Goal: Complete application form

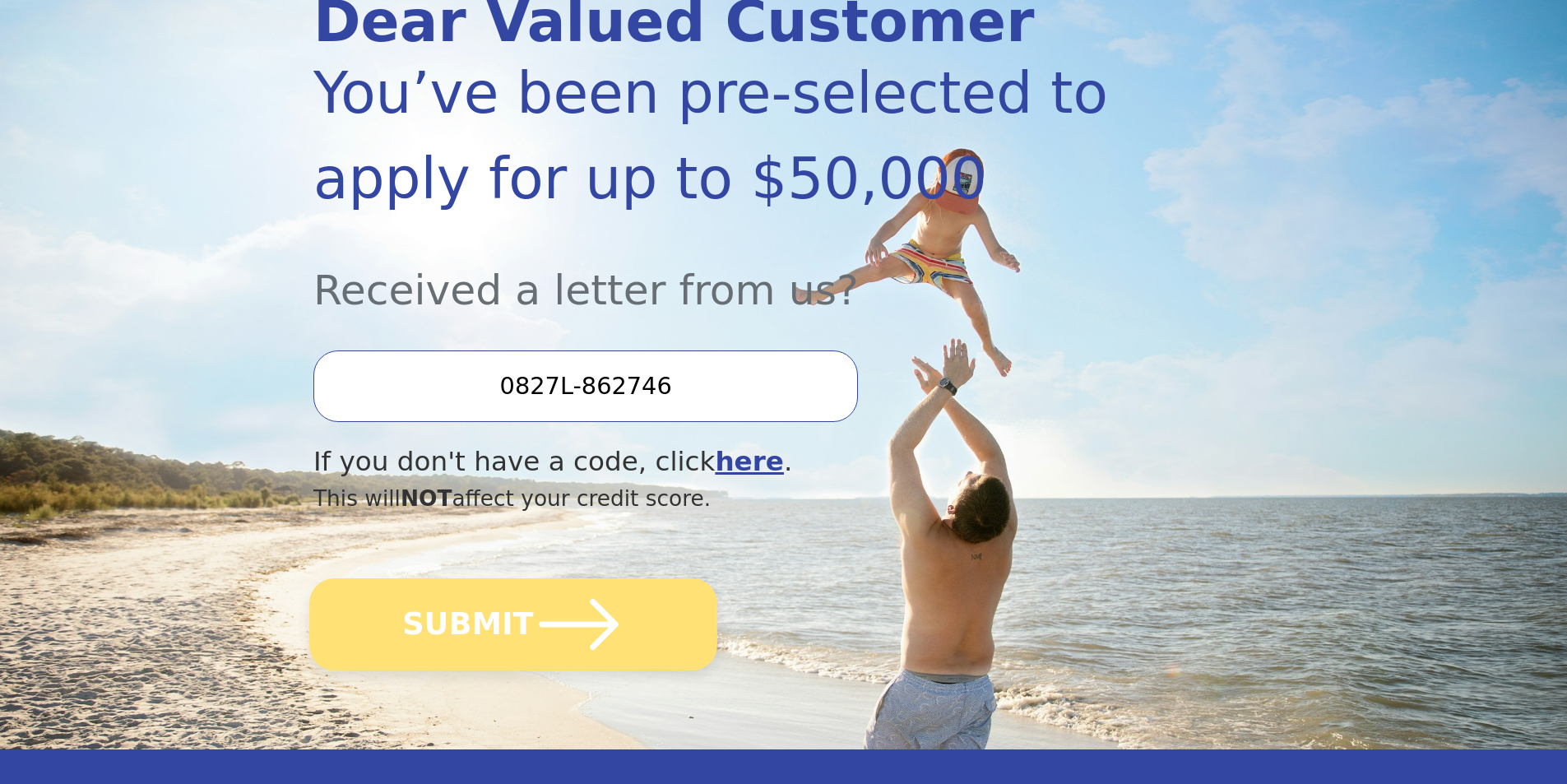
scroll to position [247, 0]
click at [534, 626] on icon "submit" at bounding box center [579, 623] width 91 height 91
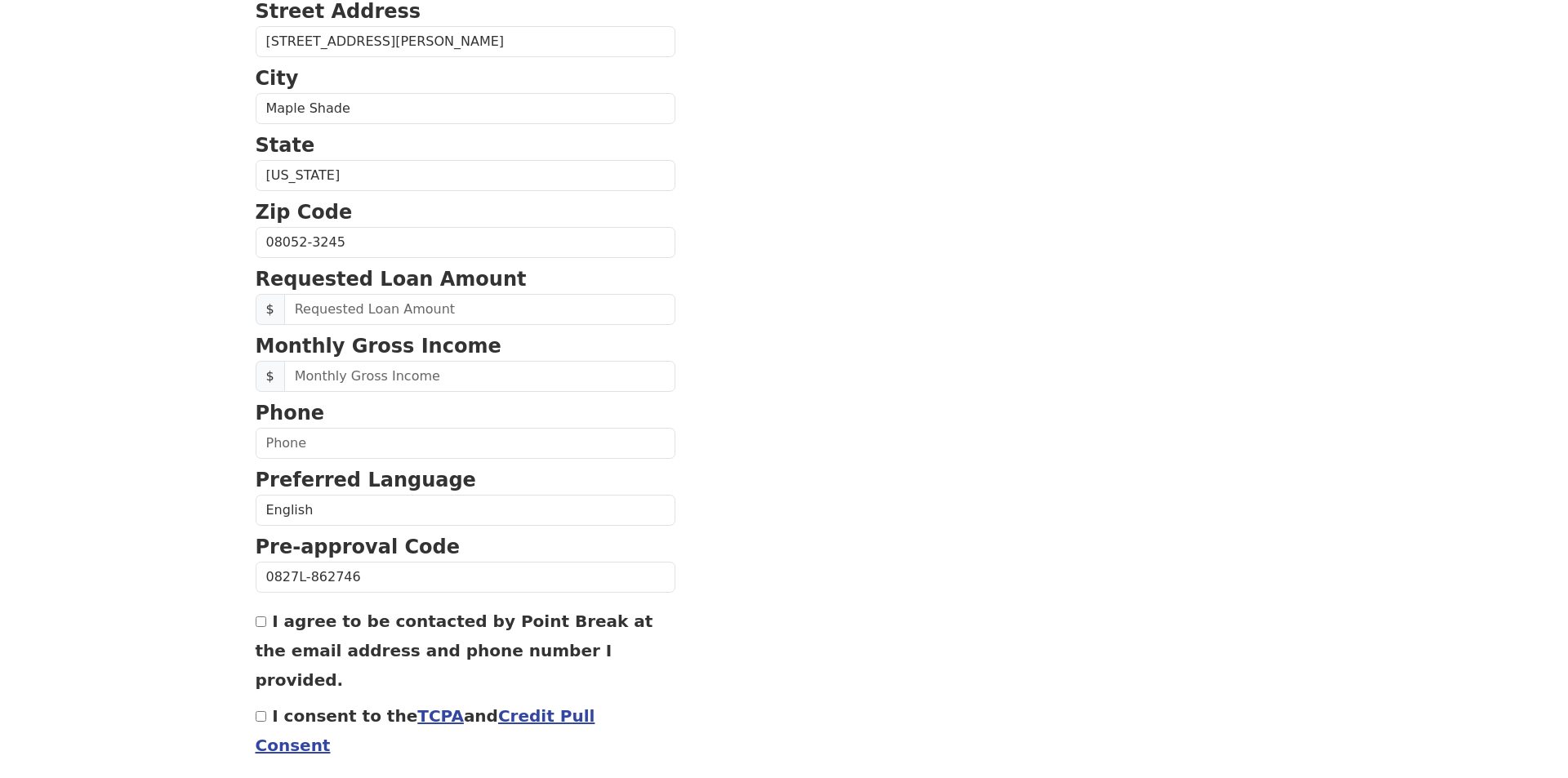
scroll to position [521, 0]
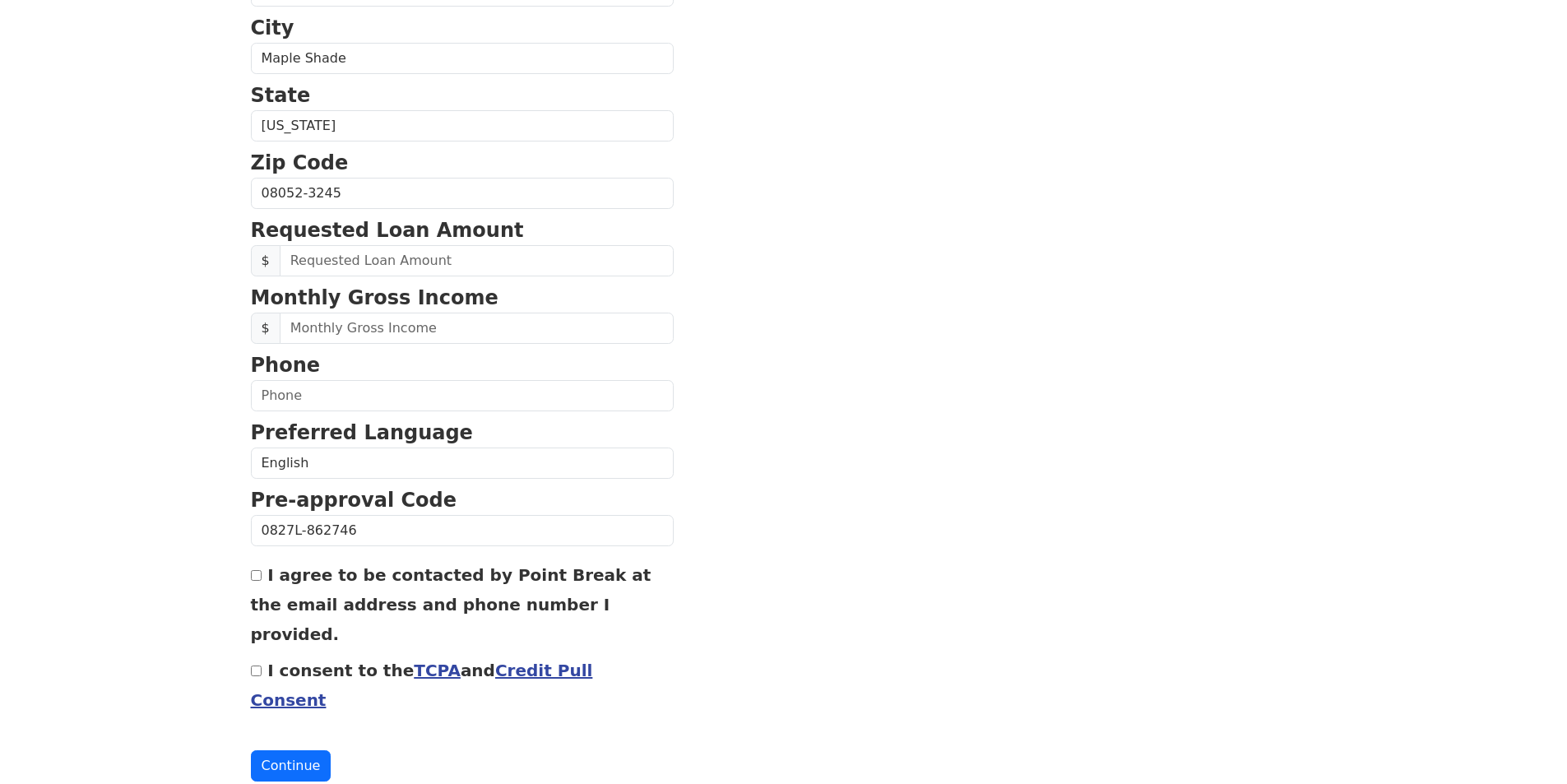
click at [520, 661] on link "Credit Pull Consent" at bounding box center [422, 685] width 343 height 49
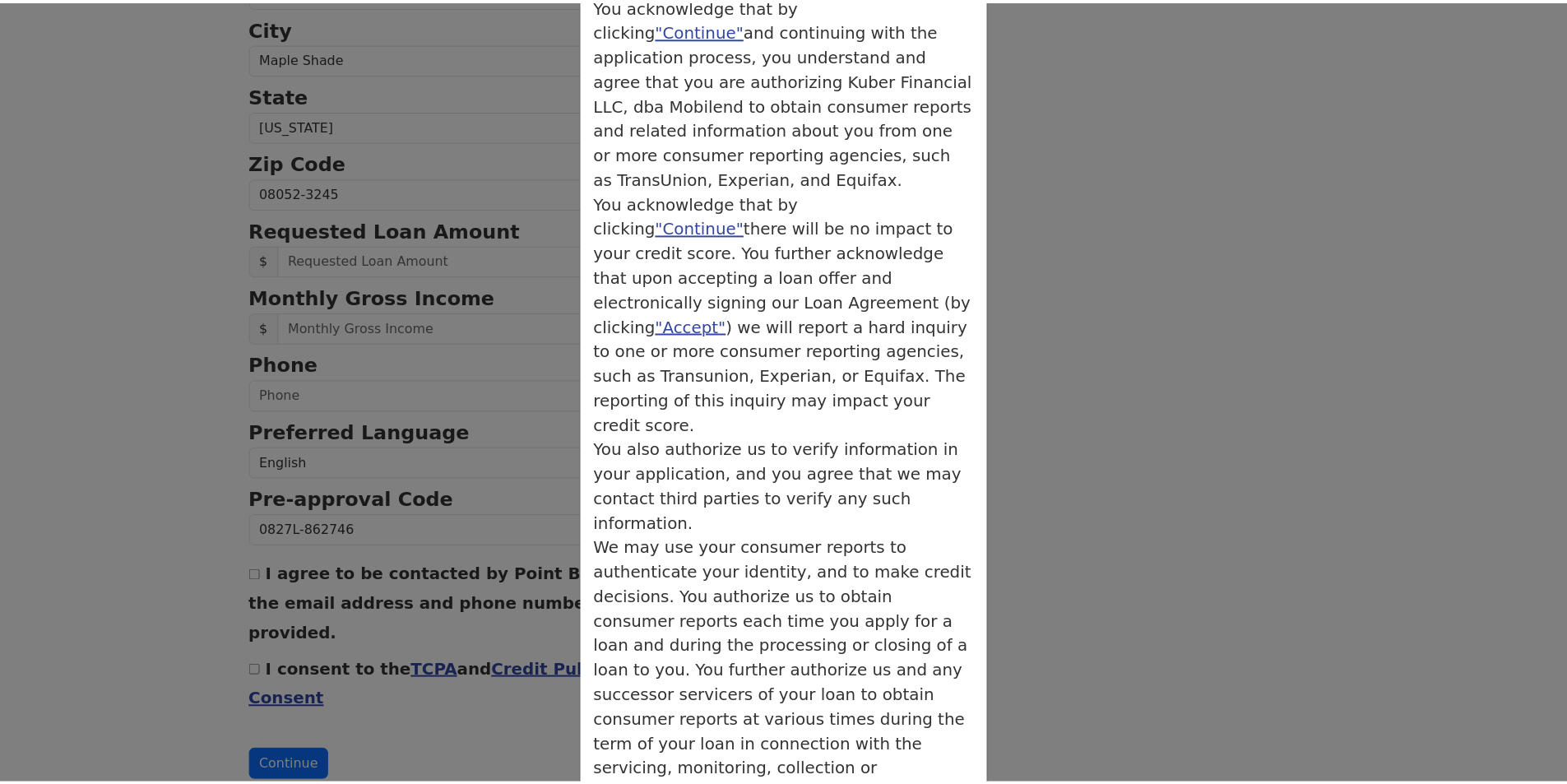
scroll to position [142, 0]
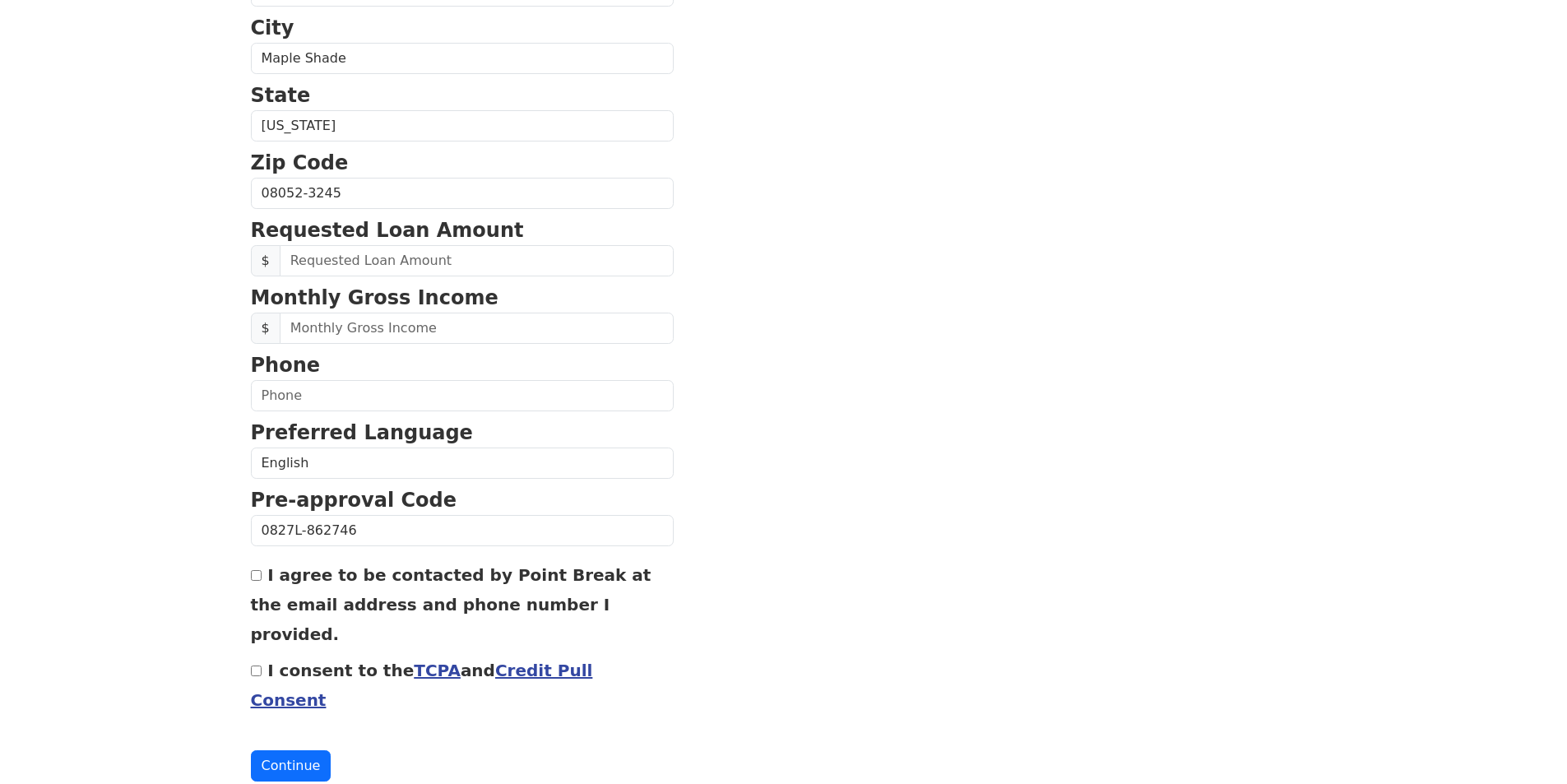
click at [421, 661] on link "TCPA" at bounding box center [437, 670] width 47 height 20
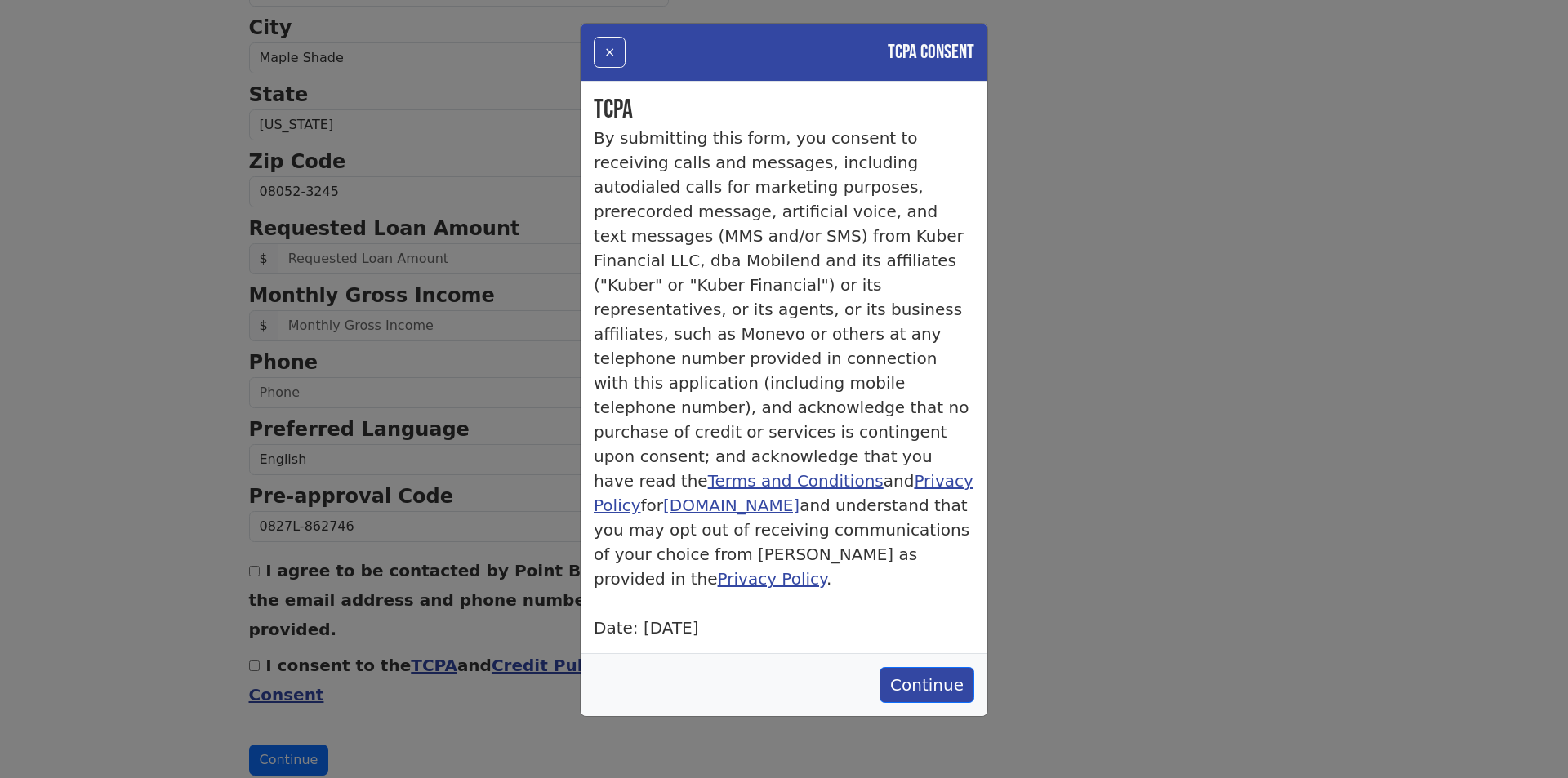
click at [926, 653] on div "Continue" at bounding box center [784, 684] width 407 height 62
click at [944, 667] on button "Continue" at bounding box center [927, 685] width 95 height 36
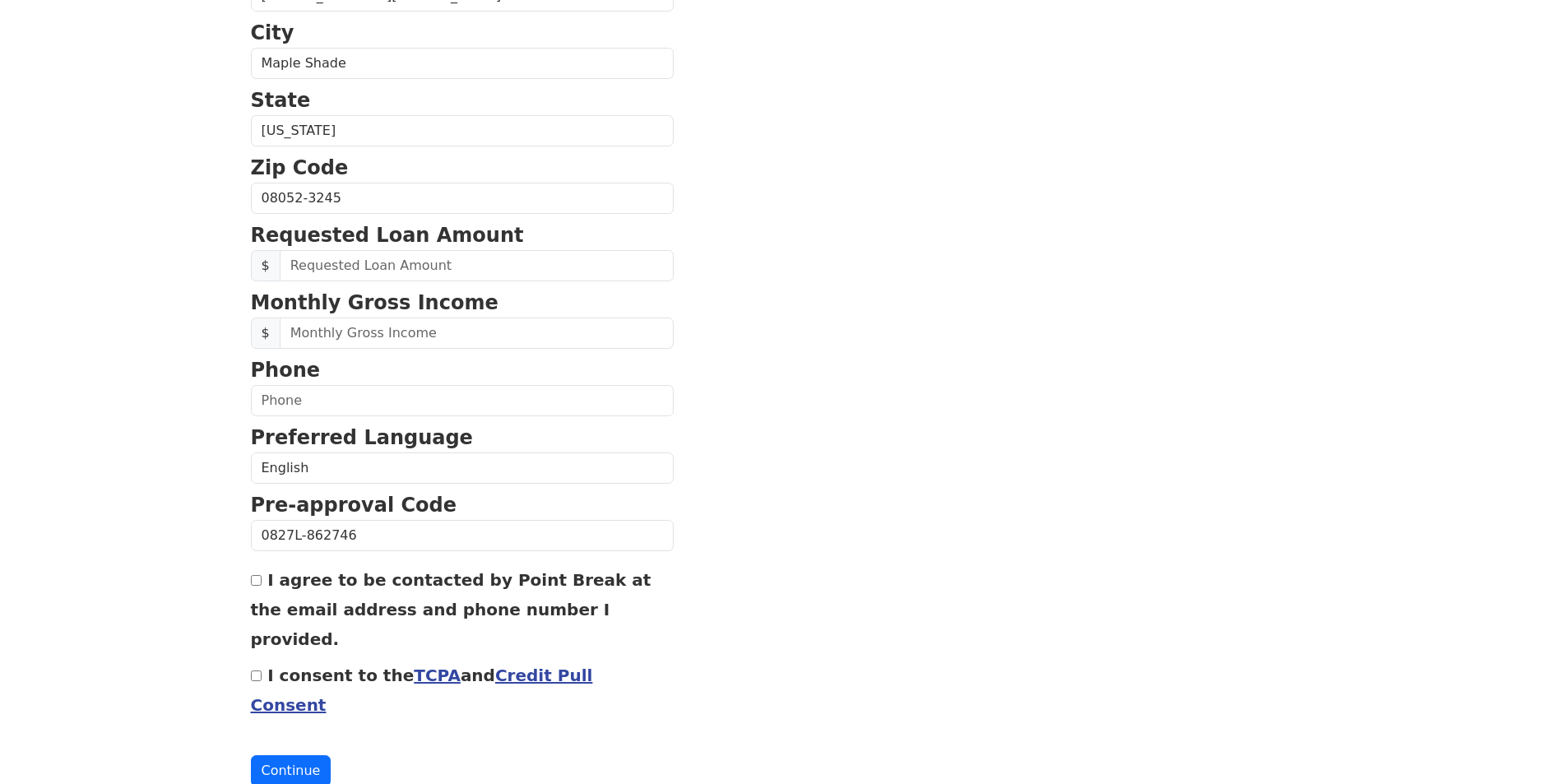
scroll to position [525, 0]
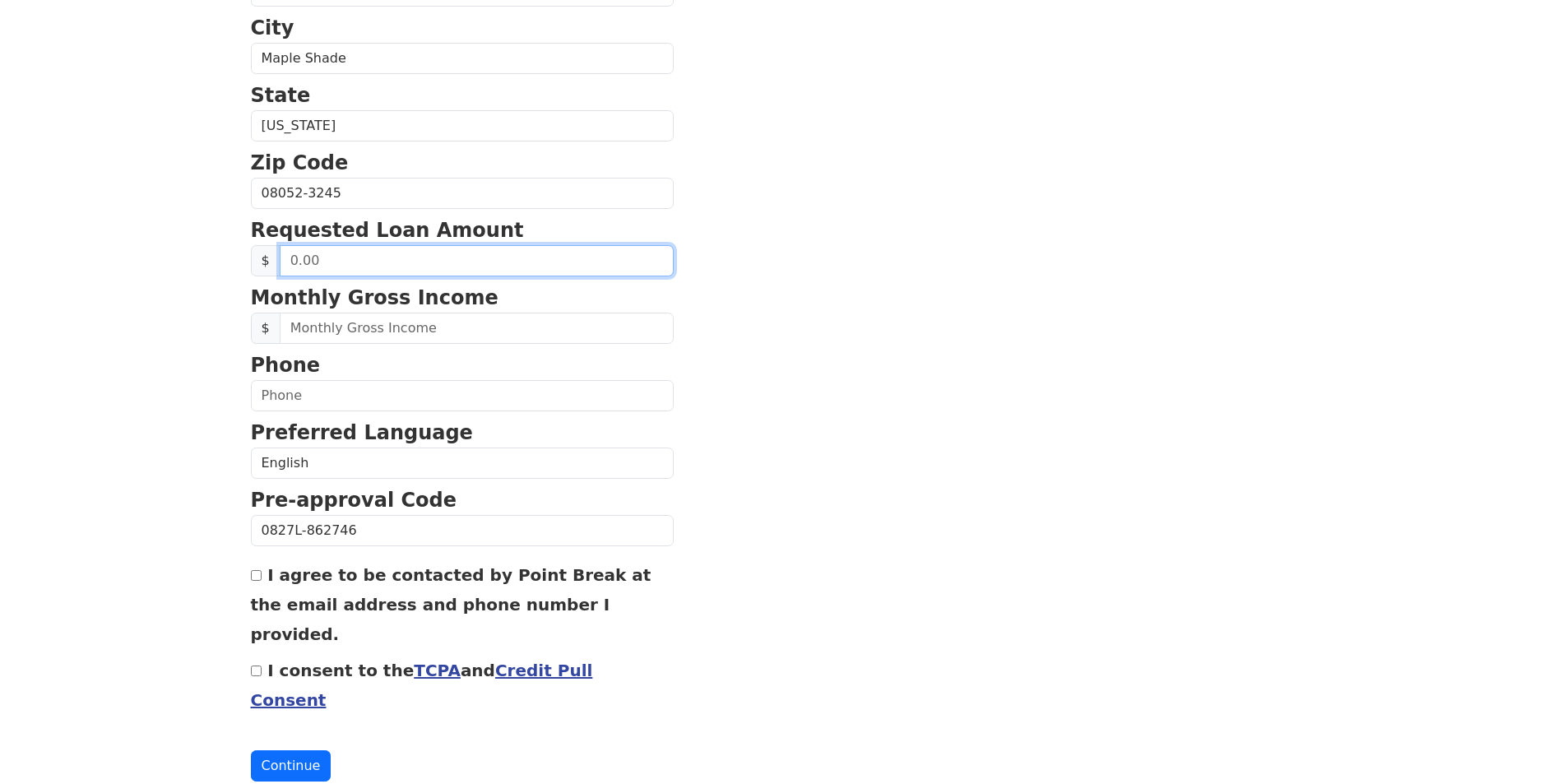
click at [359, 261] on input "text" at bounding box center [476, 260] width 394 height 31
type input "25,000.00"
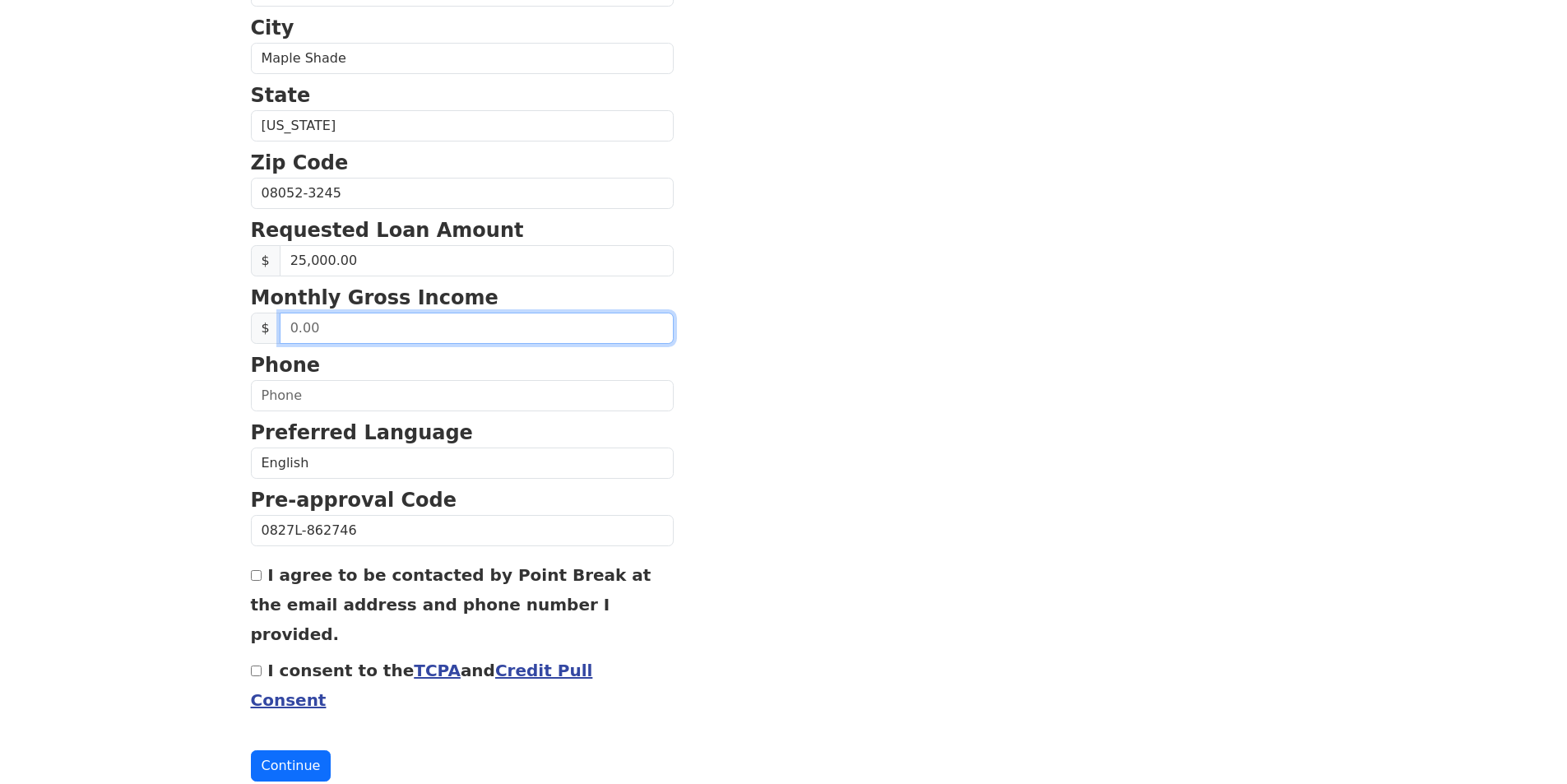
drag, startPoint x: 337, startPoint y: 332, endPoint x: 246, endPoint y: 367, distance: 97.5
type input "5,416.00"
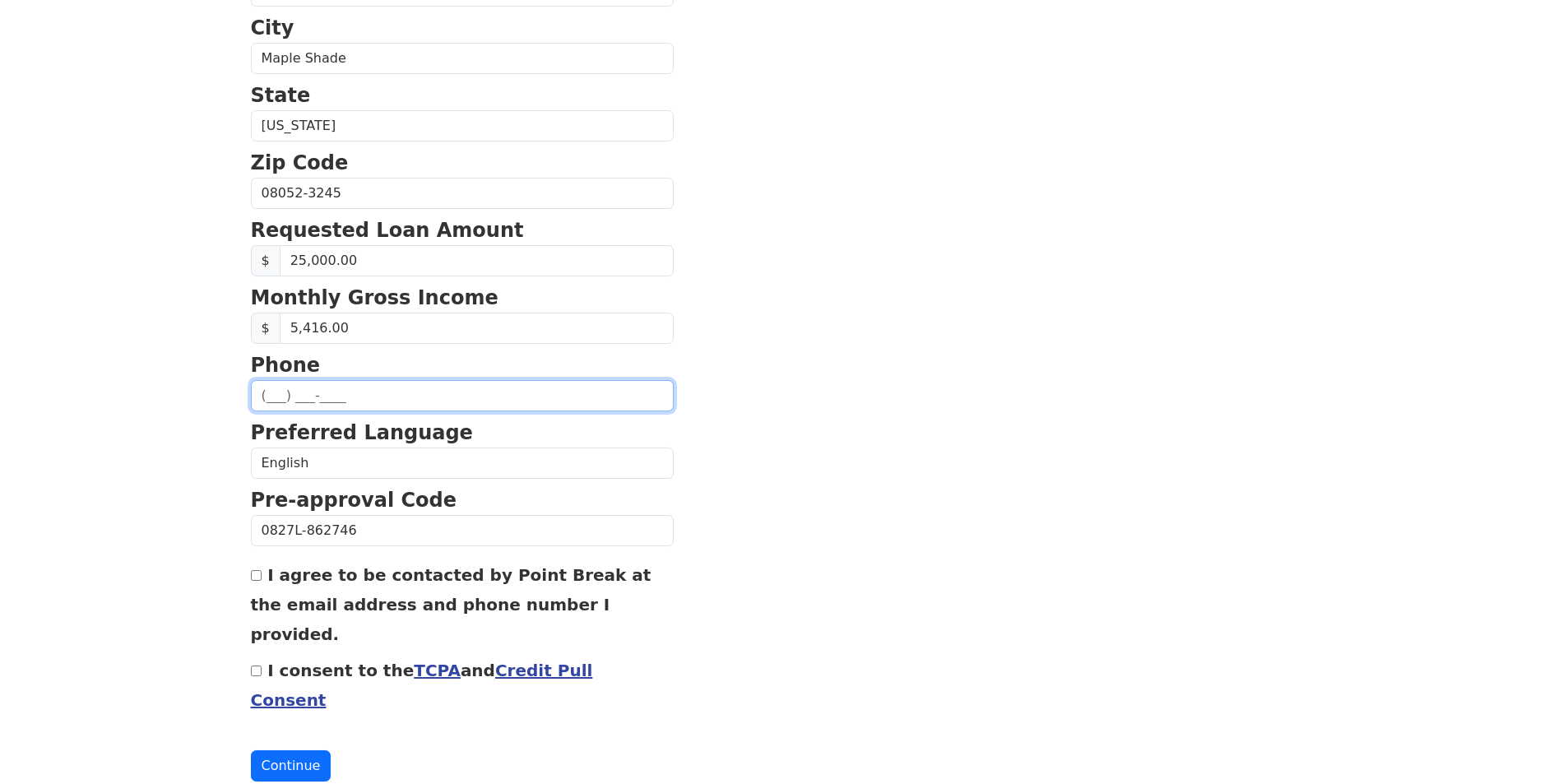
click at [274, 392] on input "text" at bounding box center [463, 395] width 423 height 31
type input "(856) 979-5432"
type input "amandaiezzi1987@gmail.com"
type input "(856) 979-5432"
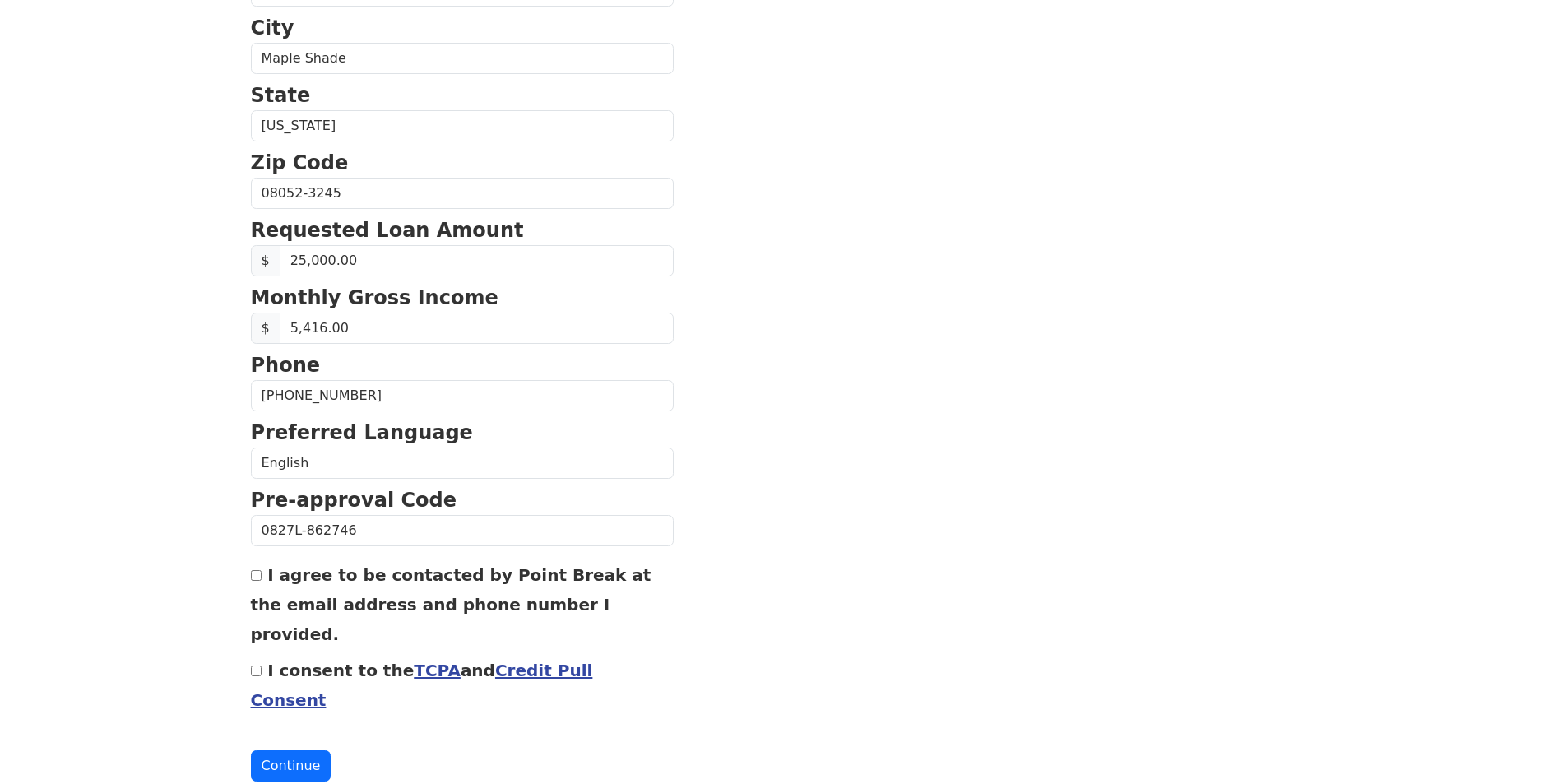
click at [259, 578] on input "I agree to be contacted by Point Break at the email address and phone number I …" at bounding box center [256, 575] width 10 height 10
checkbox input "true"
click at [255, 665] on input "I consent to the TCPA and Credit Pull Consent" at bounding box center [256, 670] width 10 height 10
checkbox input "true"
click at [280, 750] on button "Continue" at bounding box center [291, 765] width 80 height 31
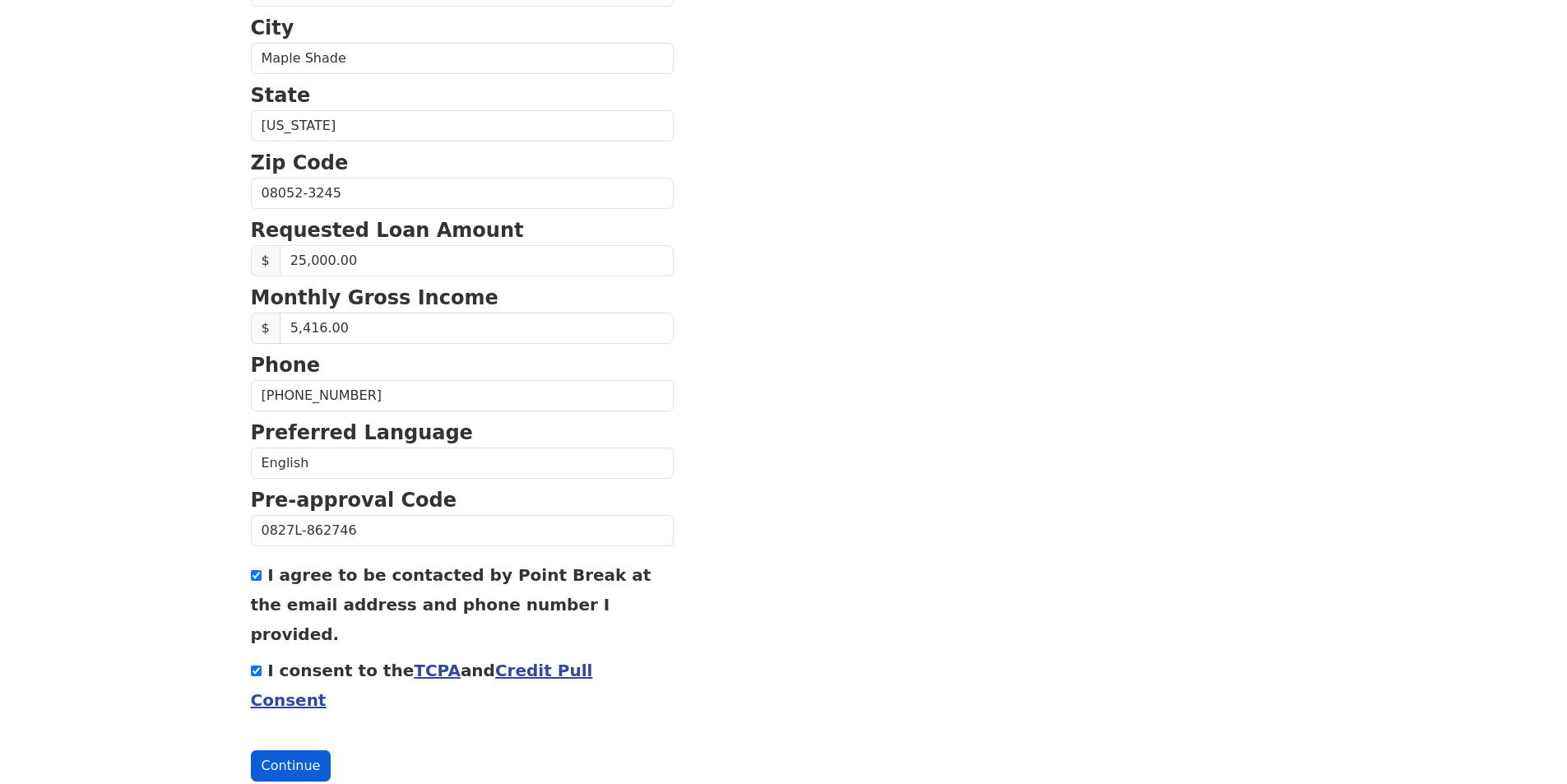
scroll to position [549, 0]
click at [293, 750] on button "Continue" at bounding box center [291, 765] width 80 height 31
click at [282, 750] on button "Continue" at bounding box center [291, 765] width 80 height 31
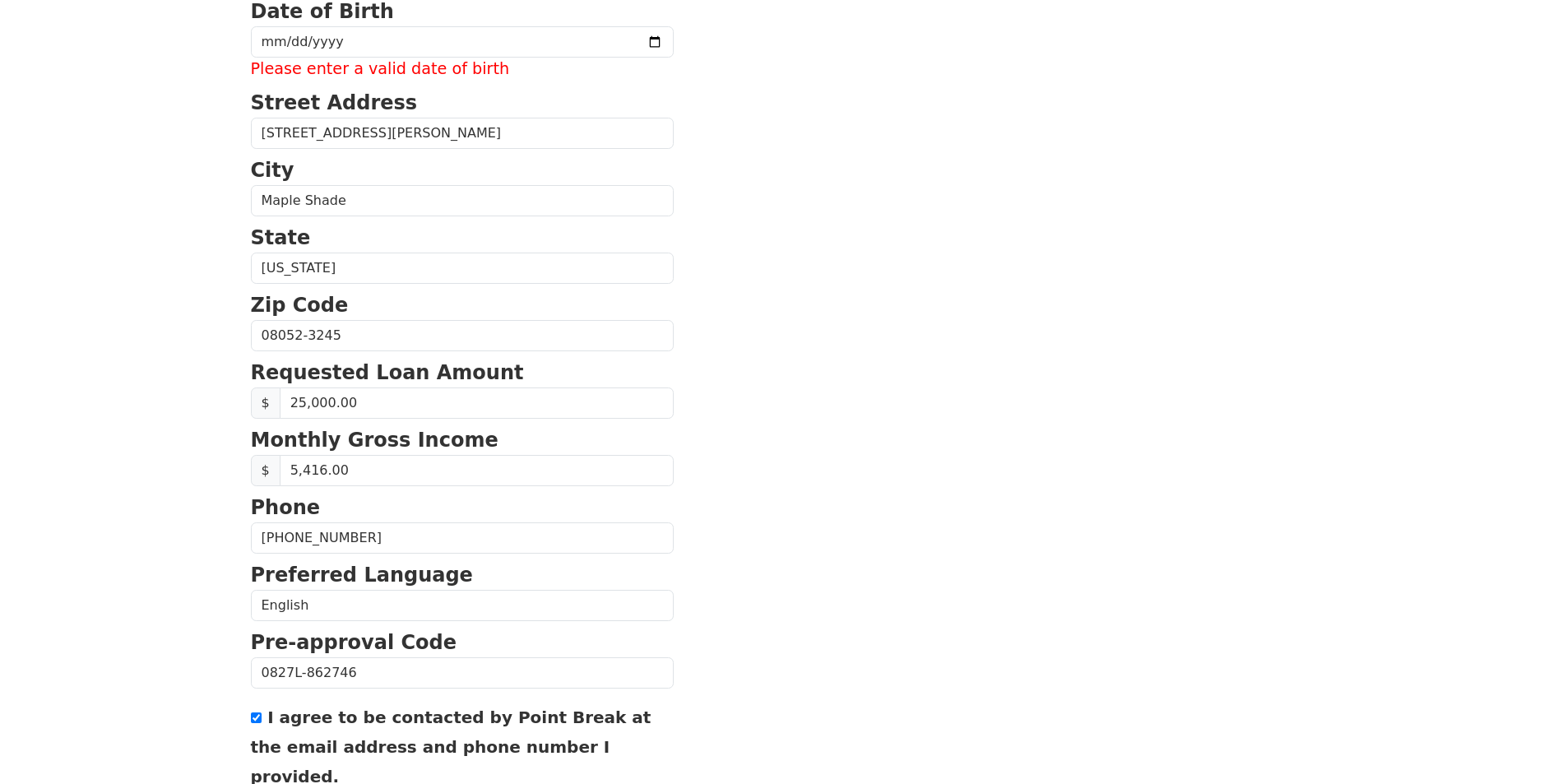
scroll to position [408, 0]
click at [276, 39] on input "date" at bounding box center [463, 41] width 423 height 31
type input "1987-04-07"
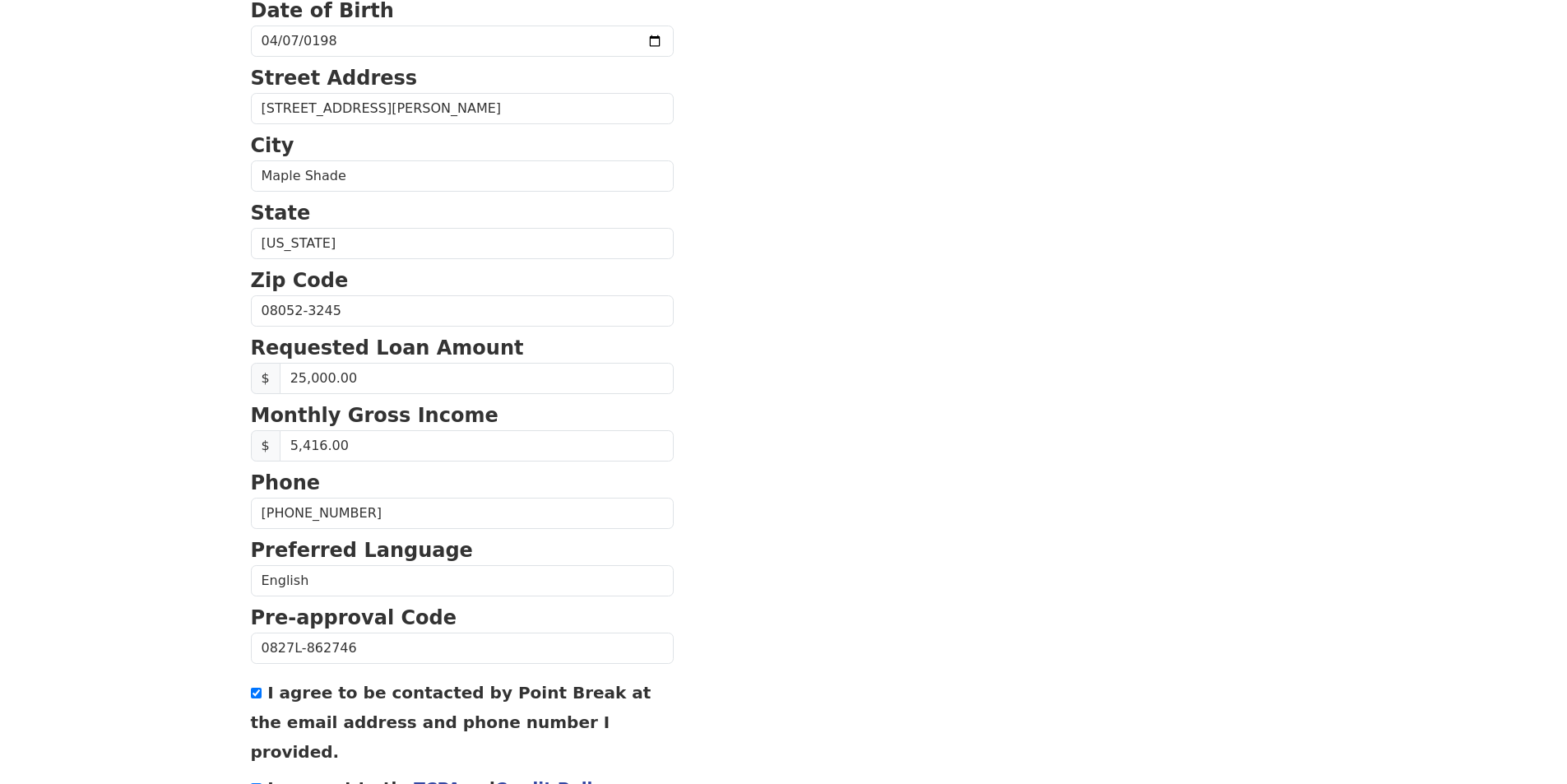
click at [815, 161] on section "First Name Amanda Last Name Iezzi Email Address amandaiezzi1987@gmail.com Re-En…" at bounding box center [784, 313] width 1067 height 1173
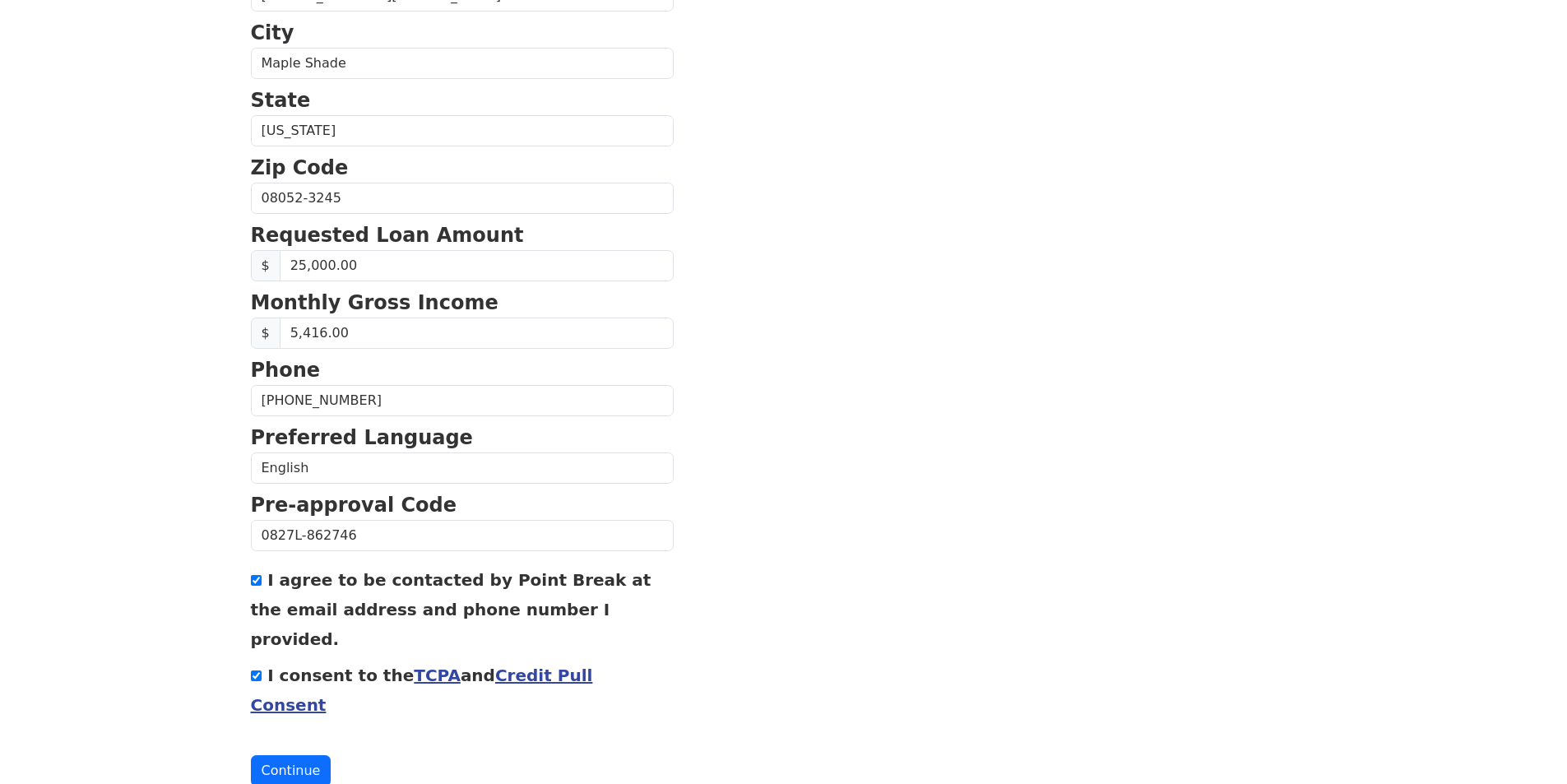
scroll to position [525, 0]
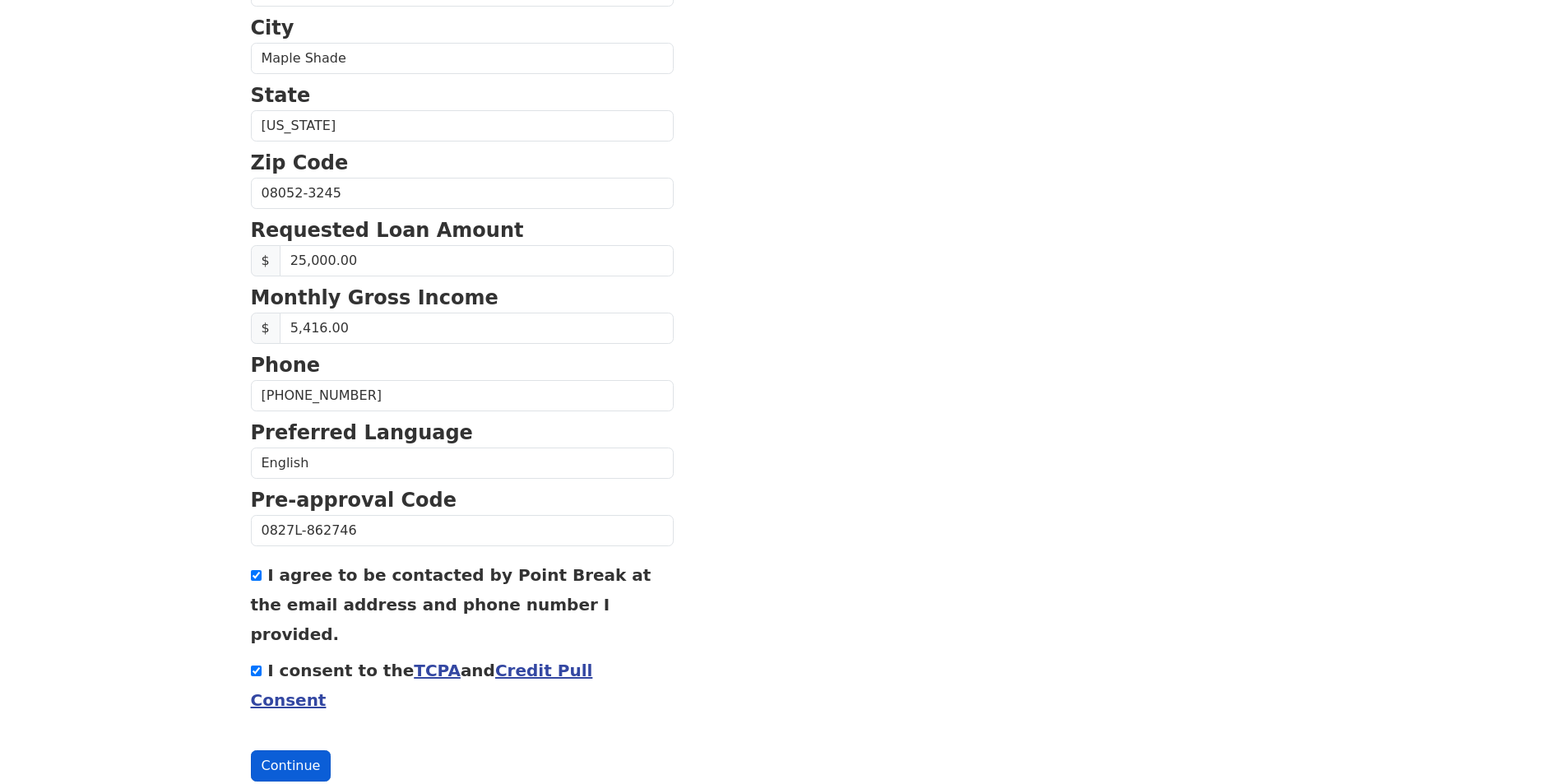
click at [299, 750] on button "Continue" at bounding box center [291, 765] width 80 height 31
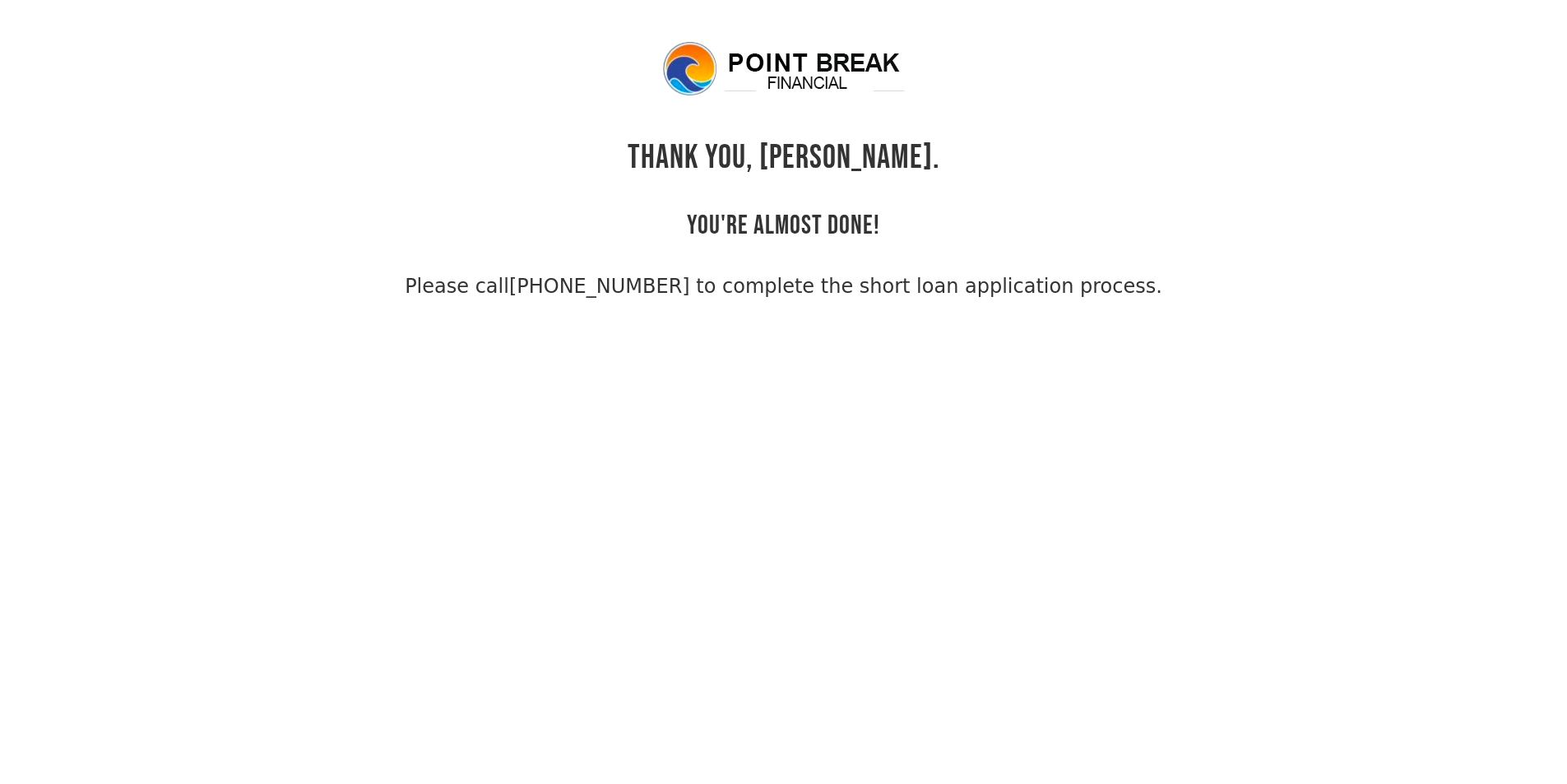
click at [1029, 276] on link "[PHONE_NUMBER] to complete the short loan application process." at bounding box center [835, 285] width 653 height 23
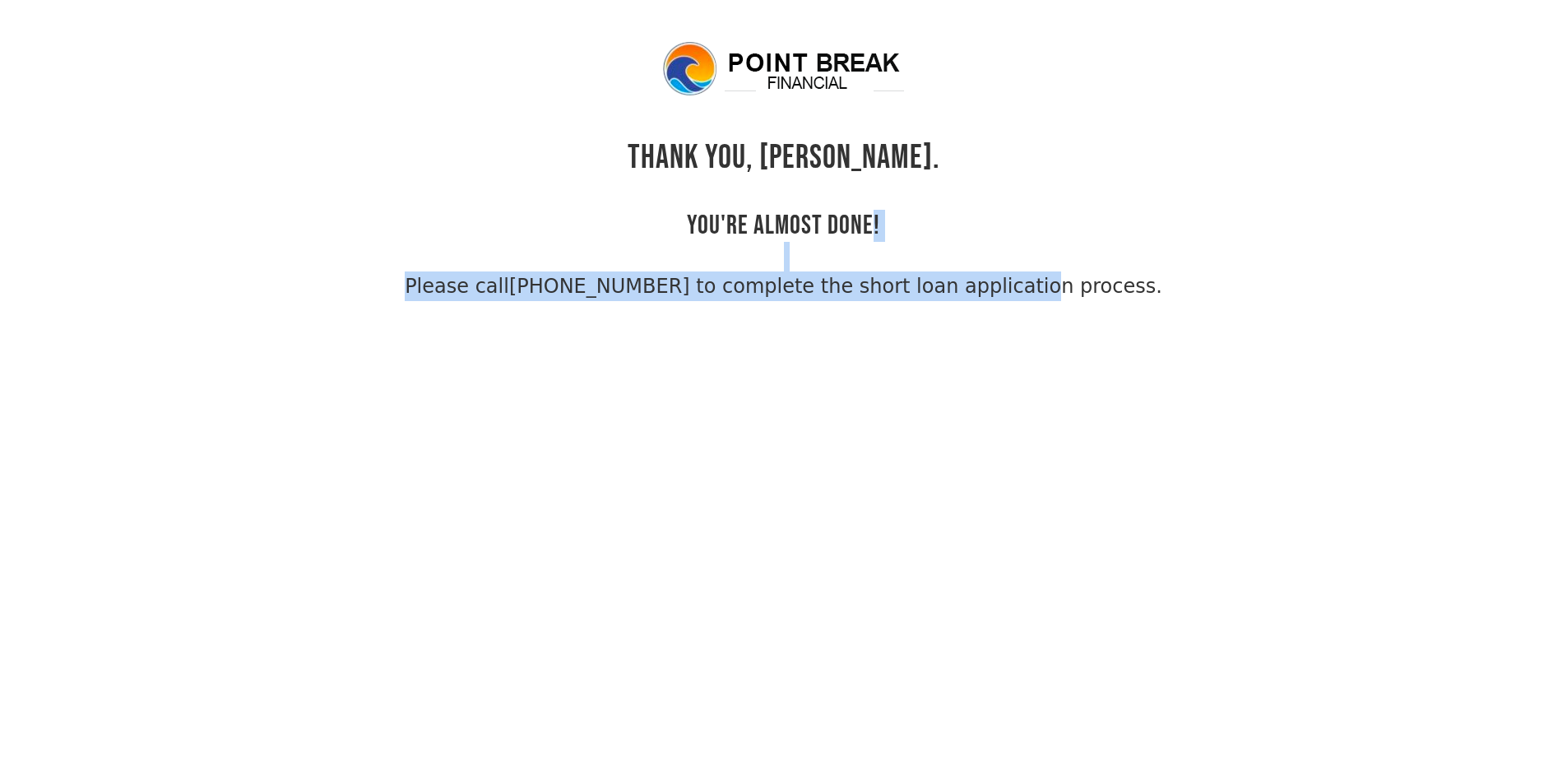
drag, startPoint x: 875, startPoint y: 200, endPoint x: 1004, endPoint y: 185, distance: 129.9
click at [1004, 184] on div "THANK YOU, [PERSON_NAME]. YOU'RE ALMOST DONE! Please call [PHONE_NUMBER] to com…" at bounding box center [784, 170] width 1067 height 261
click at [636, 228] on div "THANK YOU, [PERSON_NAME]. YOU'RE ALMOST DONE! Please call [PHONE_NUMBER] to com…" at bounding box center [784, 170] width 1067 height 261
